Goal: Obtain resource: Download file/media

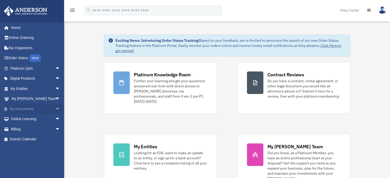
click at [56, 108] on span "arrow_drop_down" at bounding box center [60, 109] width 10 height 11
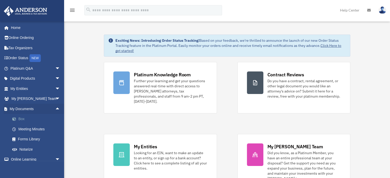
click at [44, 118] on link "Box" at bounding box center [37, 119] width 61 height 10
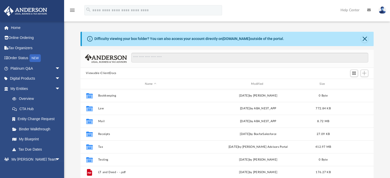
scroll to position [113, 289]
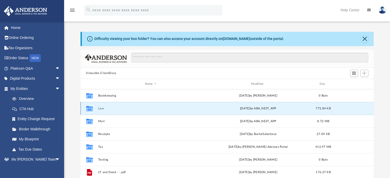
click at [155, 108] on button "Law" at bounding box center [150, 108] width 105 height 3
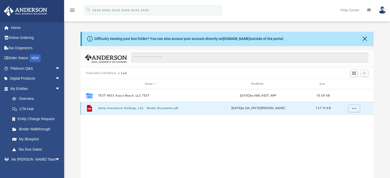
click at [192, 109] on button "Getty Investment Holdings, LLC - Binder Documents.pdf" at bounding box center [150, 108] width 105 height 3
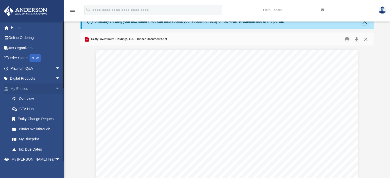
click at [55, 88] on span "arrow_drop_down" at bounding box center [60, 89] width 10 height 11
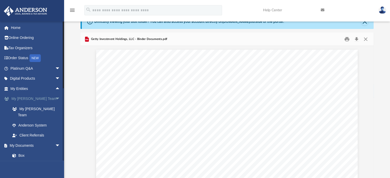
click at [55, 99] on span "arrow_drop_down" at bounding box center [60, 99] width 10 height 11
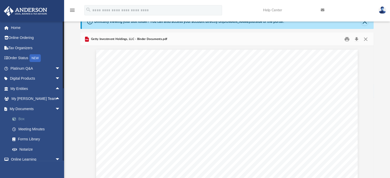
click at [37, 119] on link "Box" at bounding box center [37, 119] width 61 height 10
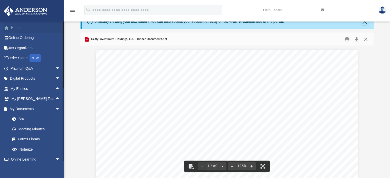
click at [40, 28] on link "Home" at bounding box center [36, 28] width 64 height 10
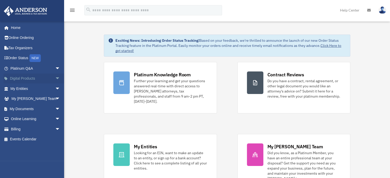
click at [55, 77] on span "arrow_drop_down" at bounding box center [60, 79] width 10 height 11
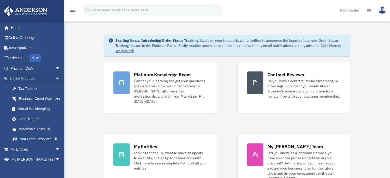
click at [55, 78] on span "arrow_drop_up" at bounding box center [60, 79] width 10 height 11
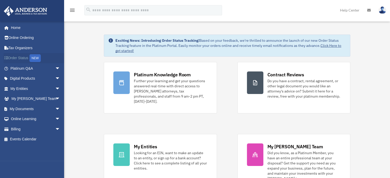
click at [18, 56] on link "Order Status NEW" at bounding box center [36, 58] width 64 height 11
